Goal: Information Seeking & Learning: Learn about a topic

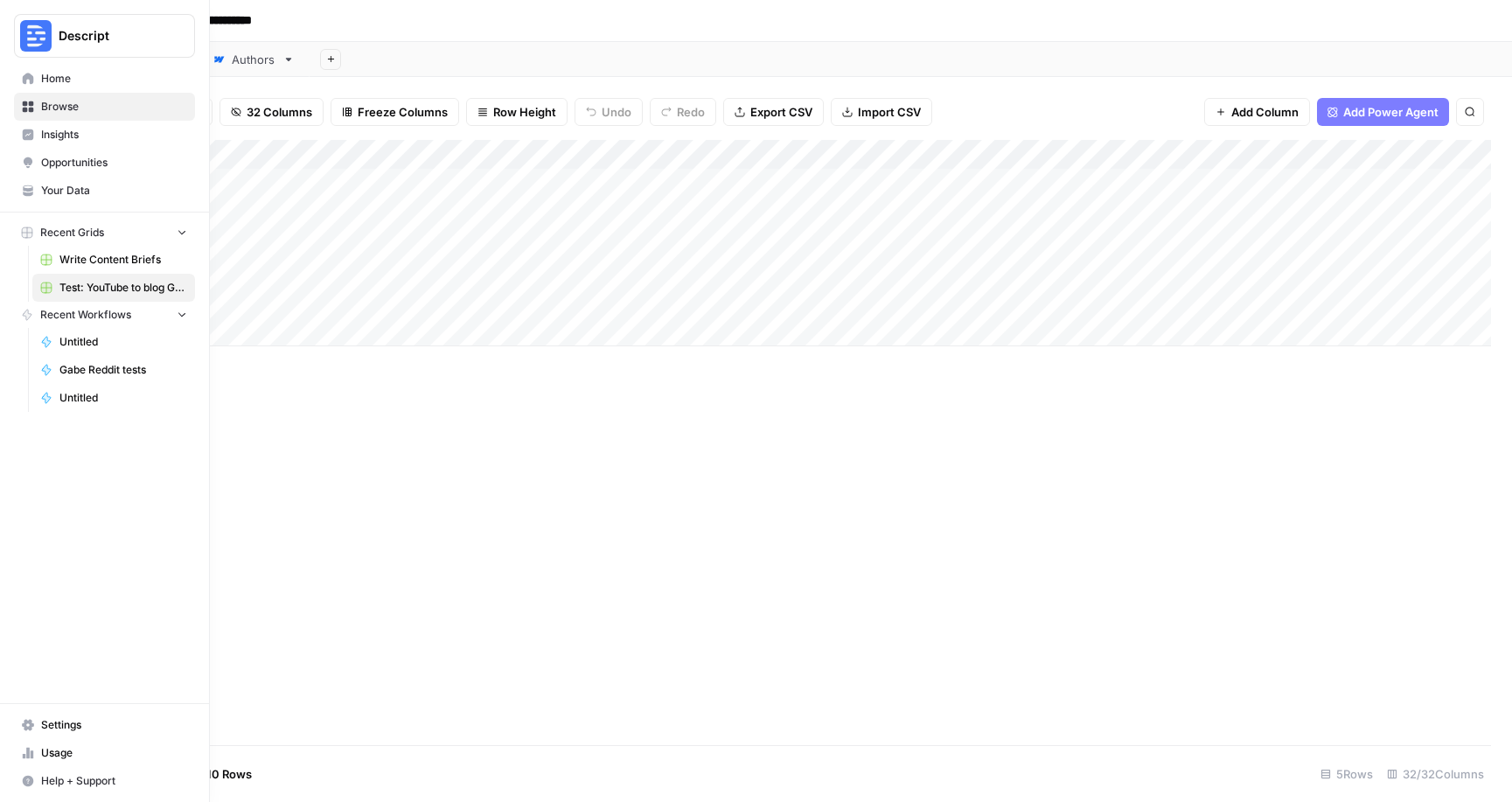
click at [29, 76] on icon at bounding box center [28, 78] width 12 height 12
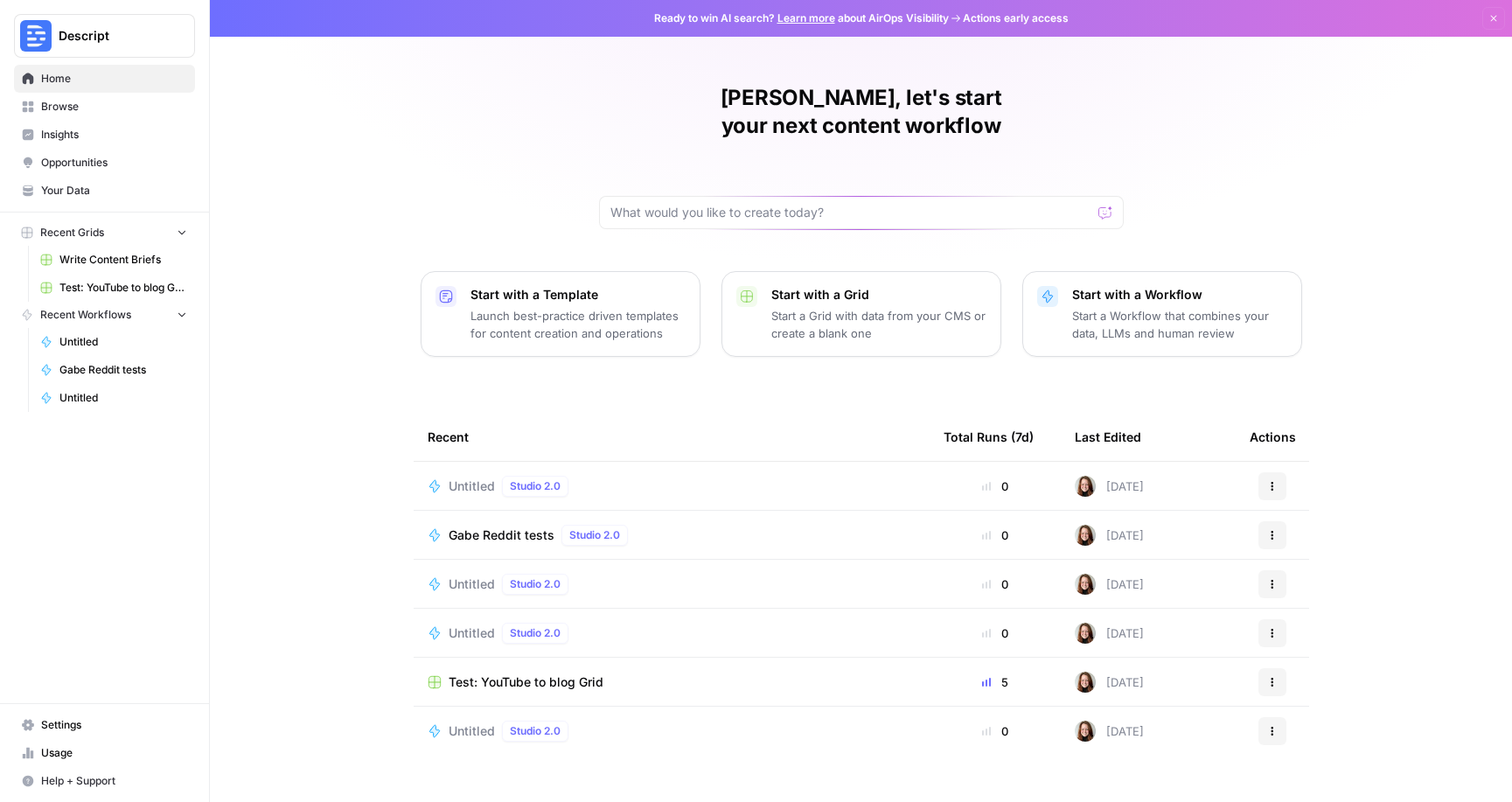
click at [87, 80] on span "Home" at bounding box center [114, 78] width 146 height 15
click at [72, 130] on span "Insights" at bounding box center [114, 134] width 146 height 15
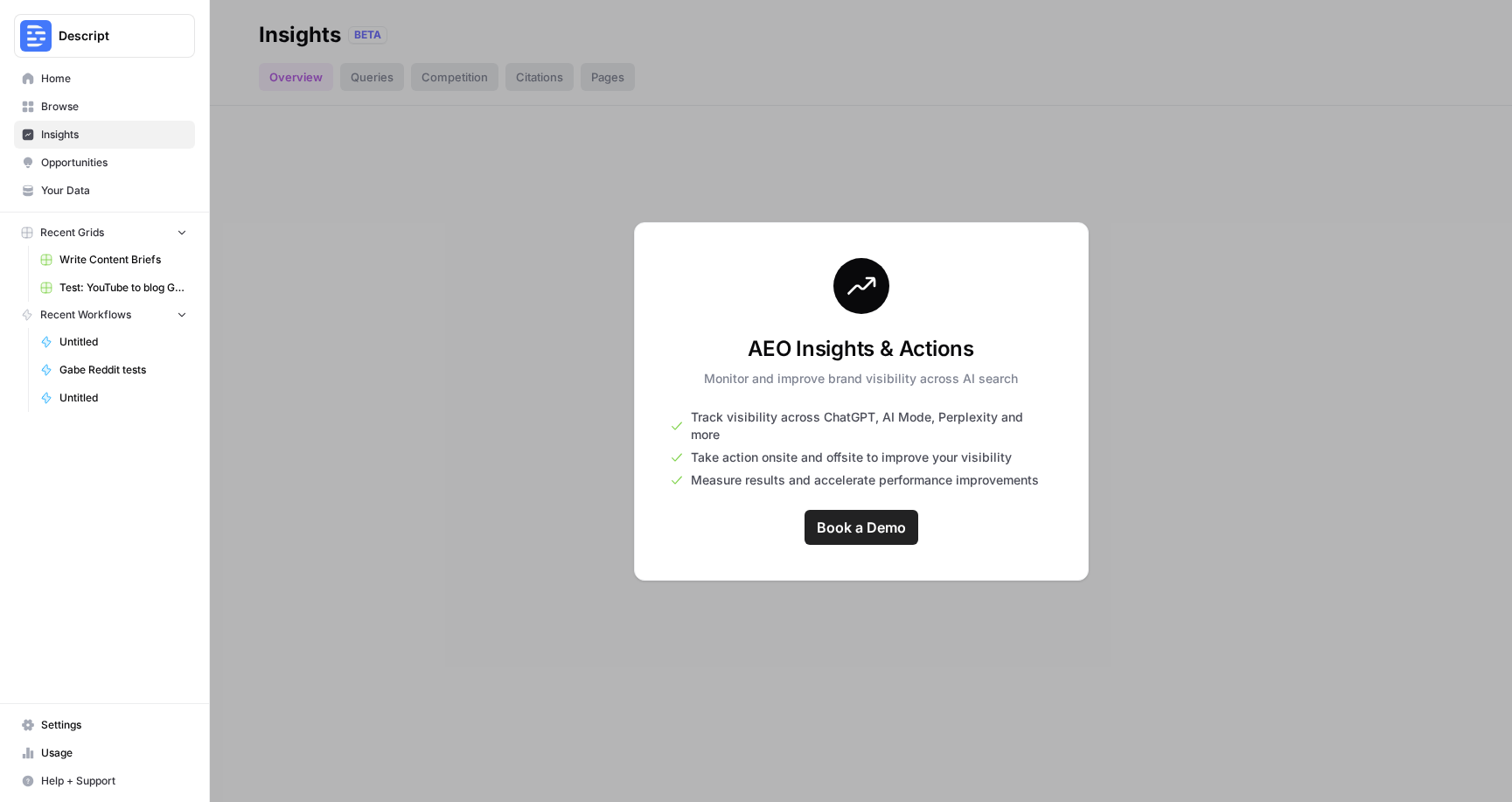
click at [75, 183] on span "Your Data" at bounding box center [114, 190] width 146 height 15
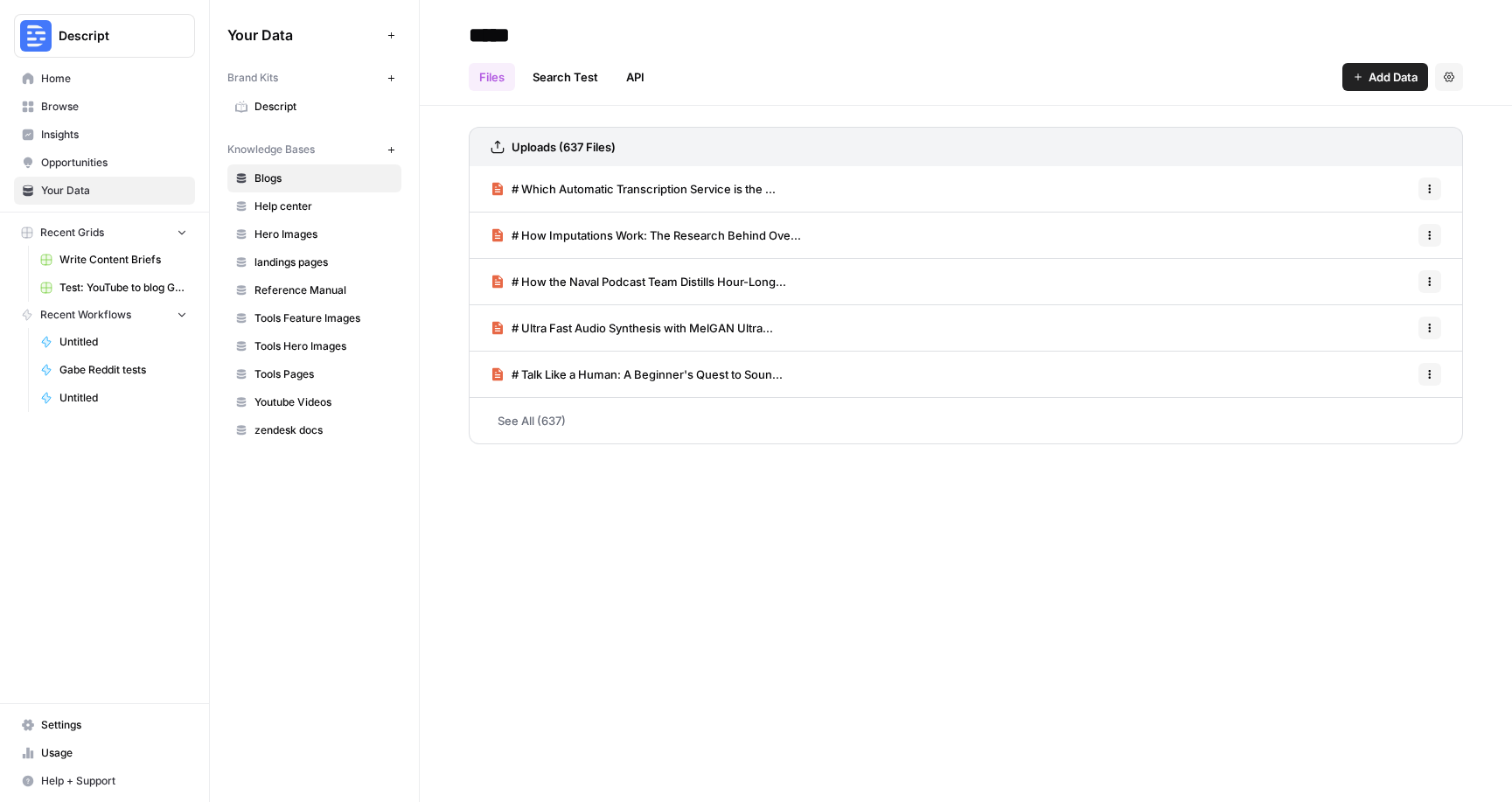
click at [726, 200] on link "# Which Automatic Transcription Service is the ..." at bounding box center [633, 189] width 285 height 45
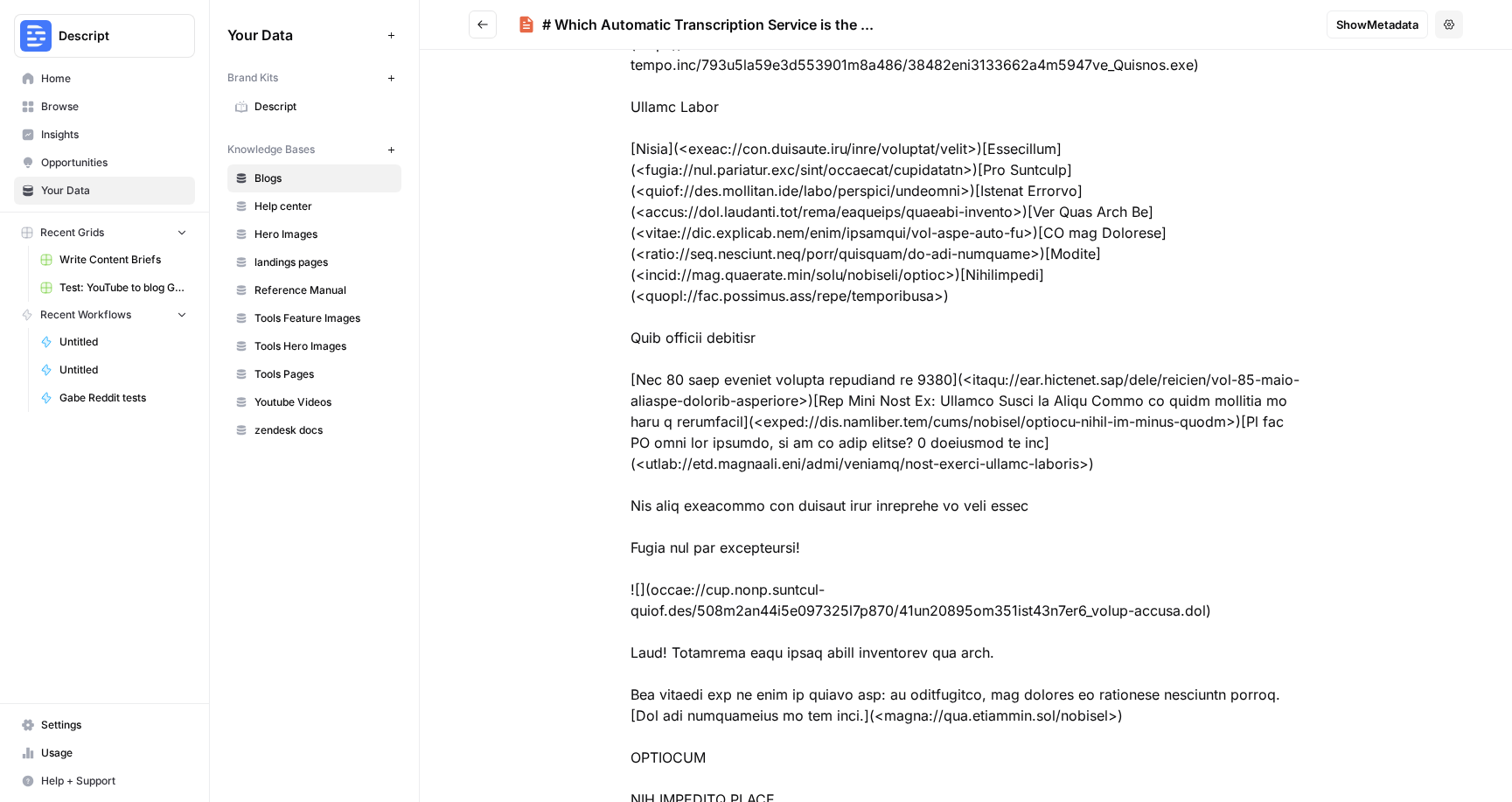
scroll to position [26144, 0]
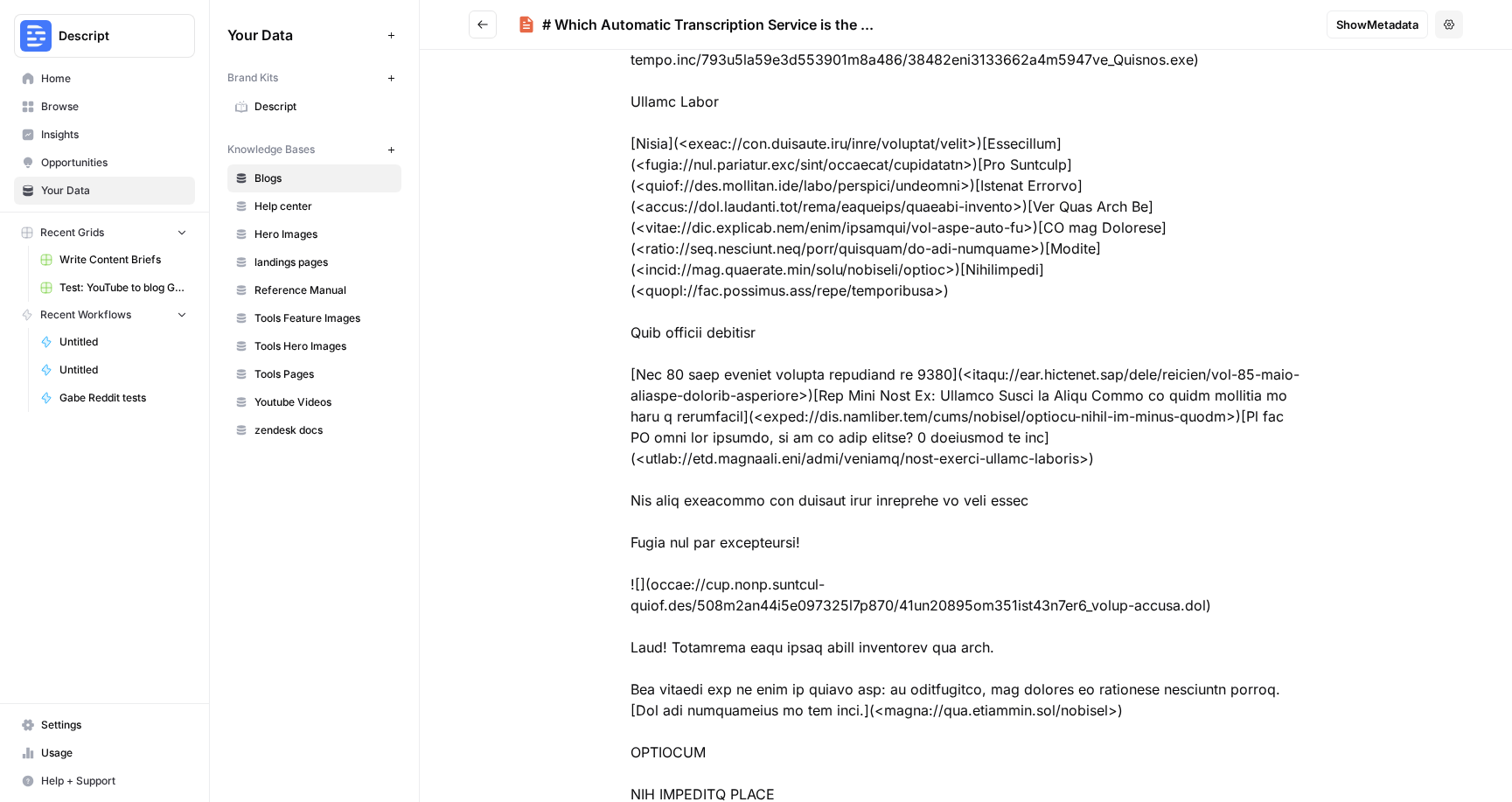
click at [479, 29] on icon "Go back" at bounding box center [482, 24] width 12 height 12
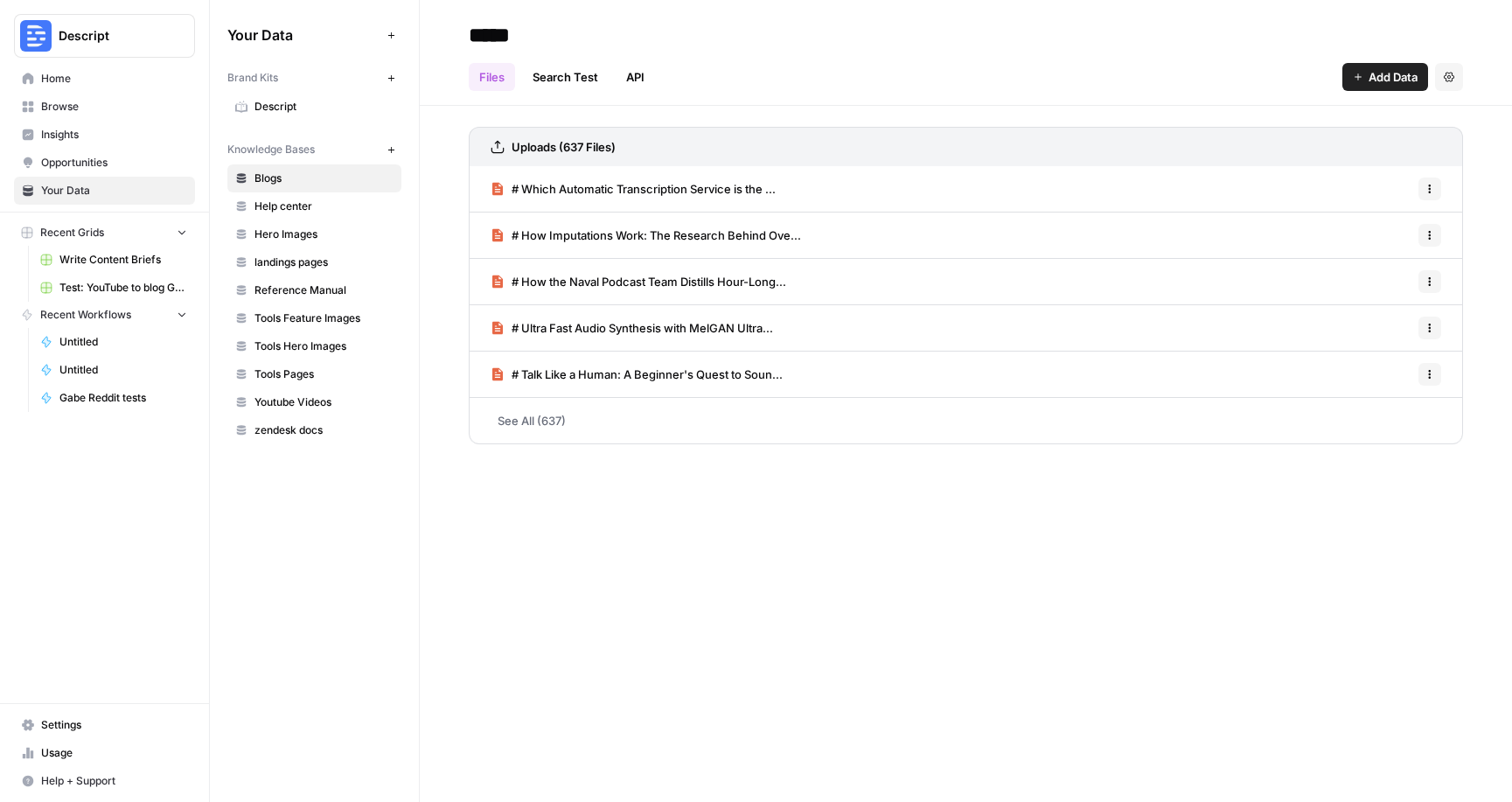
click at [592, 84] on link "Search Test" at bounding box center [565, 76] width 86 height 28
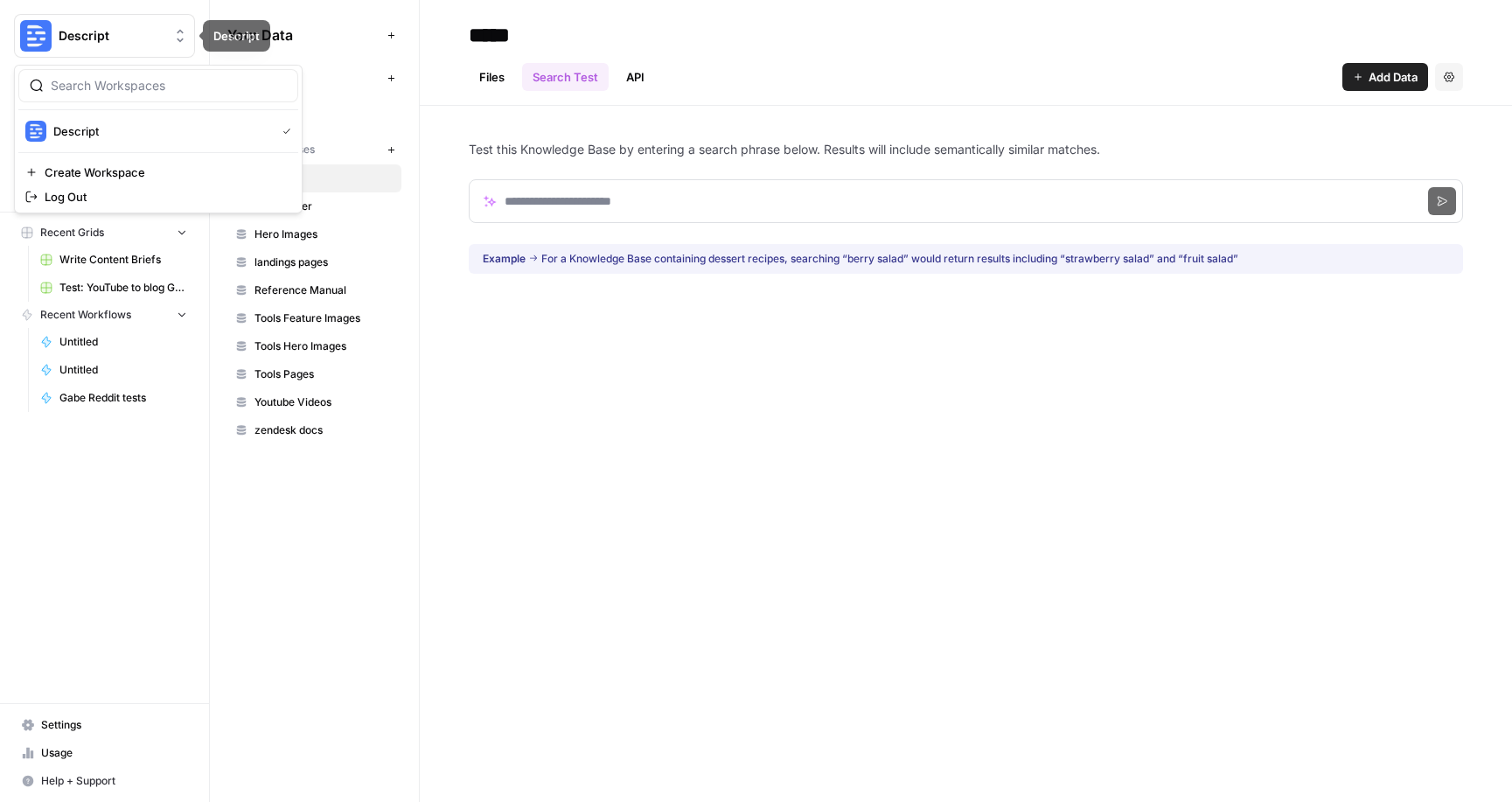
click at [161, 41] on span "Descript" at bounding box center [112, 35] width 106 height 17
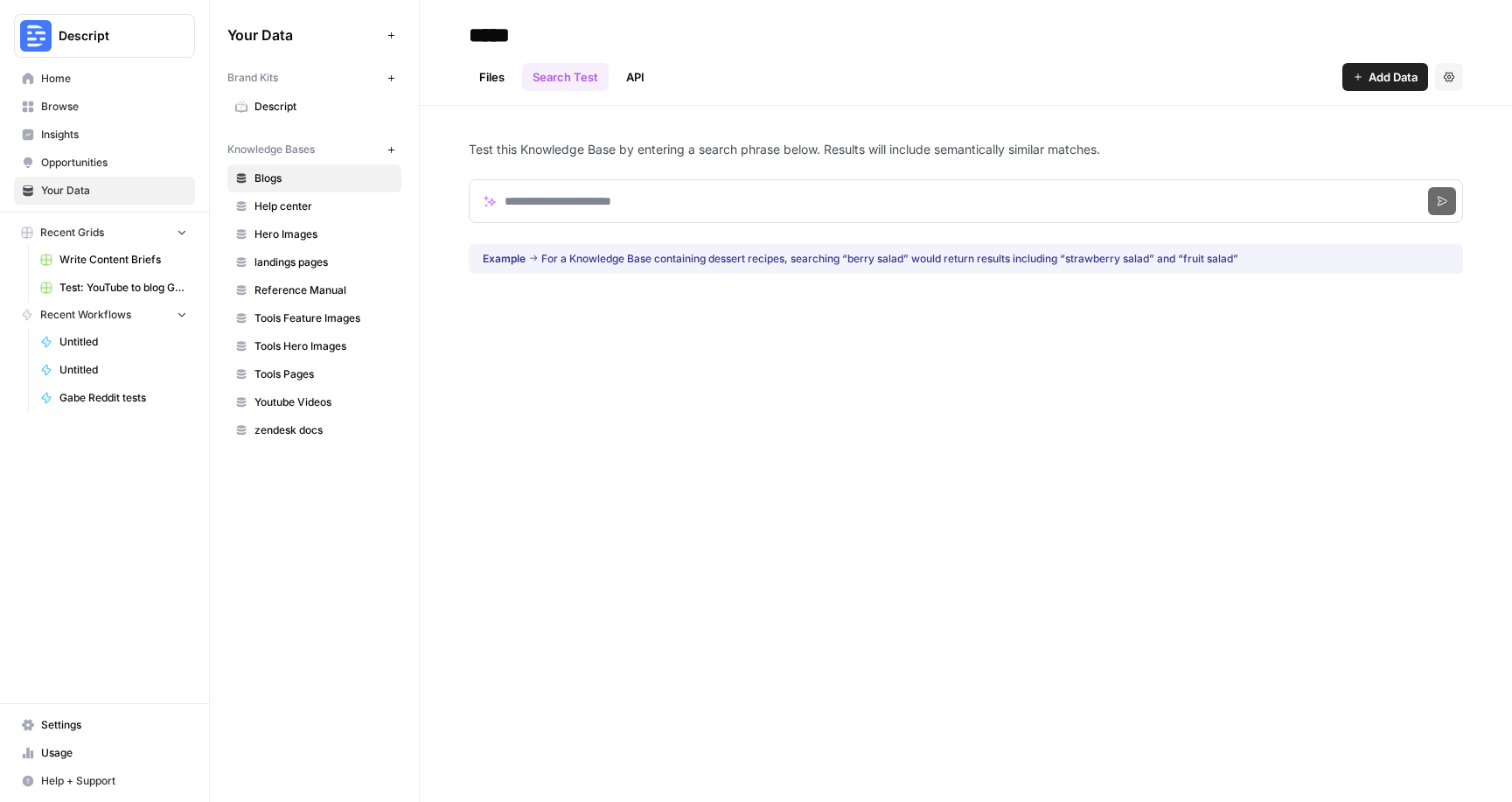
click at [65, 114] on link "Browse" at bounding box center [104, 106] width 181 height 28
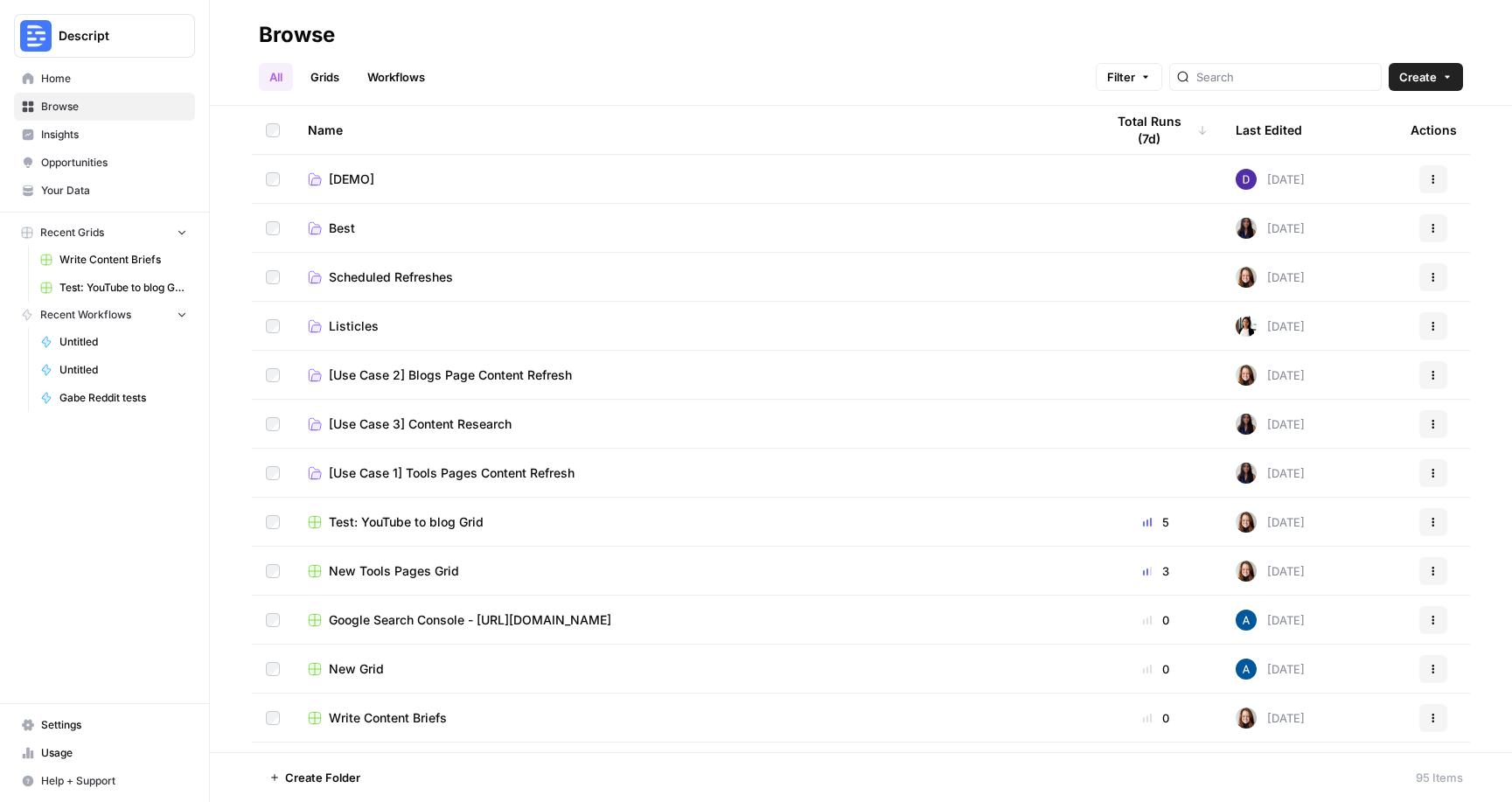
click at [100, 83] on span "Home" at bounding box center [114, 78] width 146 height 15
